Goal: Navigation & Orientation: Find specific page/section

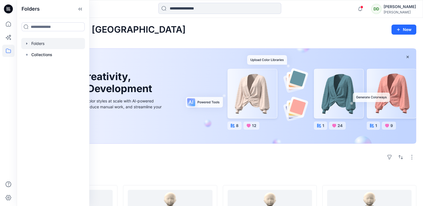
click at [45, 46] on div at bounding box center [53, 43] width 64 height 11
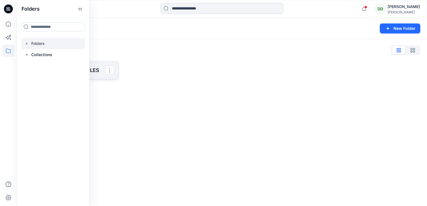
click at [97, 67] on p "SAINSBURY 3D SAMPLES" at bounding box center [70, 70] width 69 height 8
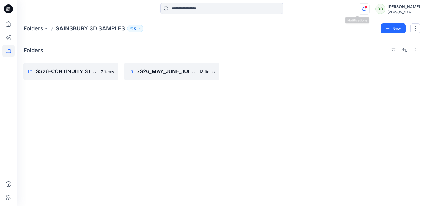
click at [359, 6] on icon "button" at bounding box center [364, 8] width 11 height 11
click at [242, 52] on div "Folders" at bounding box center [221, 50] width 397 height 9
click at [56, 73] on p "SS26-CONTINUITY STYLES" at bounding box center [70, 72] width 69 height 8
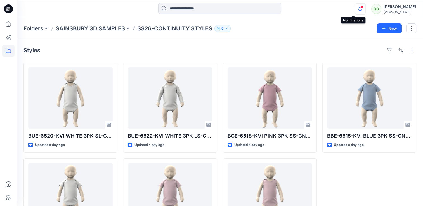
click at [356, 10] on icon "button" at bounding box center [359, 8] width 11 height 11
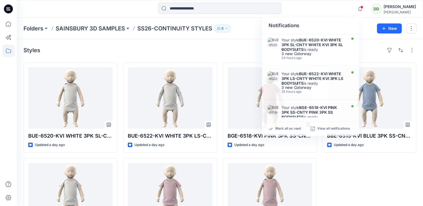
click at [229, 55] on div "Styles BUE-6520-KVI WHITE 3PK SL-CNTY WHITE KVI 3PK SL BODYSUITS Updated a day …" at bounding box center [220, 147] width 406 height 216
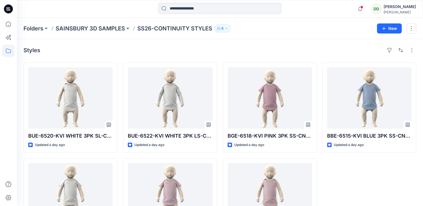
click at [232, 44] on div "Styles BUE-6520-KVI WHITE 3PK SL-CNTY WHITE KVI 3PK SL BODYSUITS Updated a day …" at bounding box center [220, 147] width 406 height 216
click at [94, 26] on p "SAINSBURY 3D SAMPLES" at bounding box center [90, 29] width 69 height 8
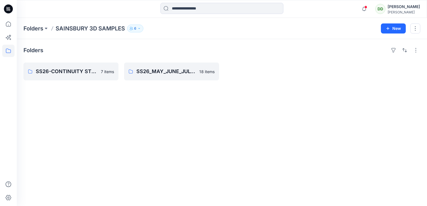
click at [171, 57] on div "Folders SS26-CONTINUITY STYLES 7 items SS26_MAY_JUNE_JULY_3D SAMPLES 18 items" at bounding box center [222, 122] width 410 height 167
